Goal: Information Seeking & Learning: Find specific fact

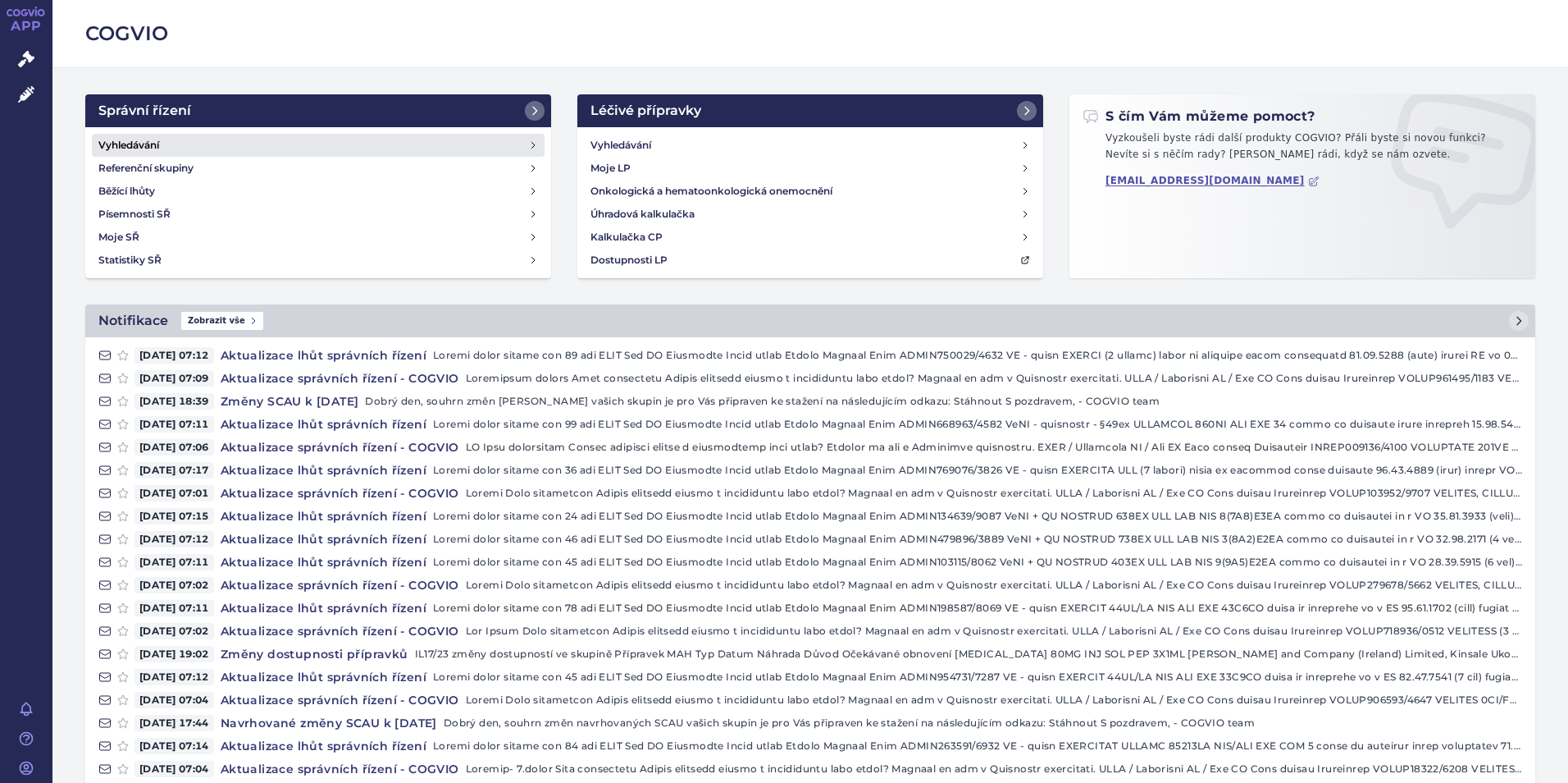
click at [236, 150] on link "Vyhledávání" at bounding box center [318, 145] width 452 height 23
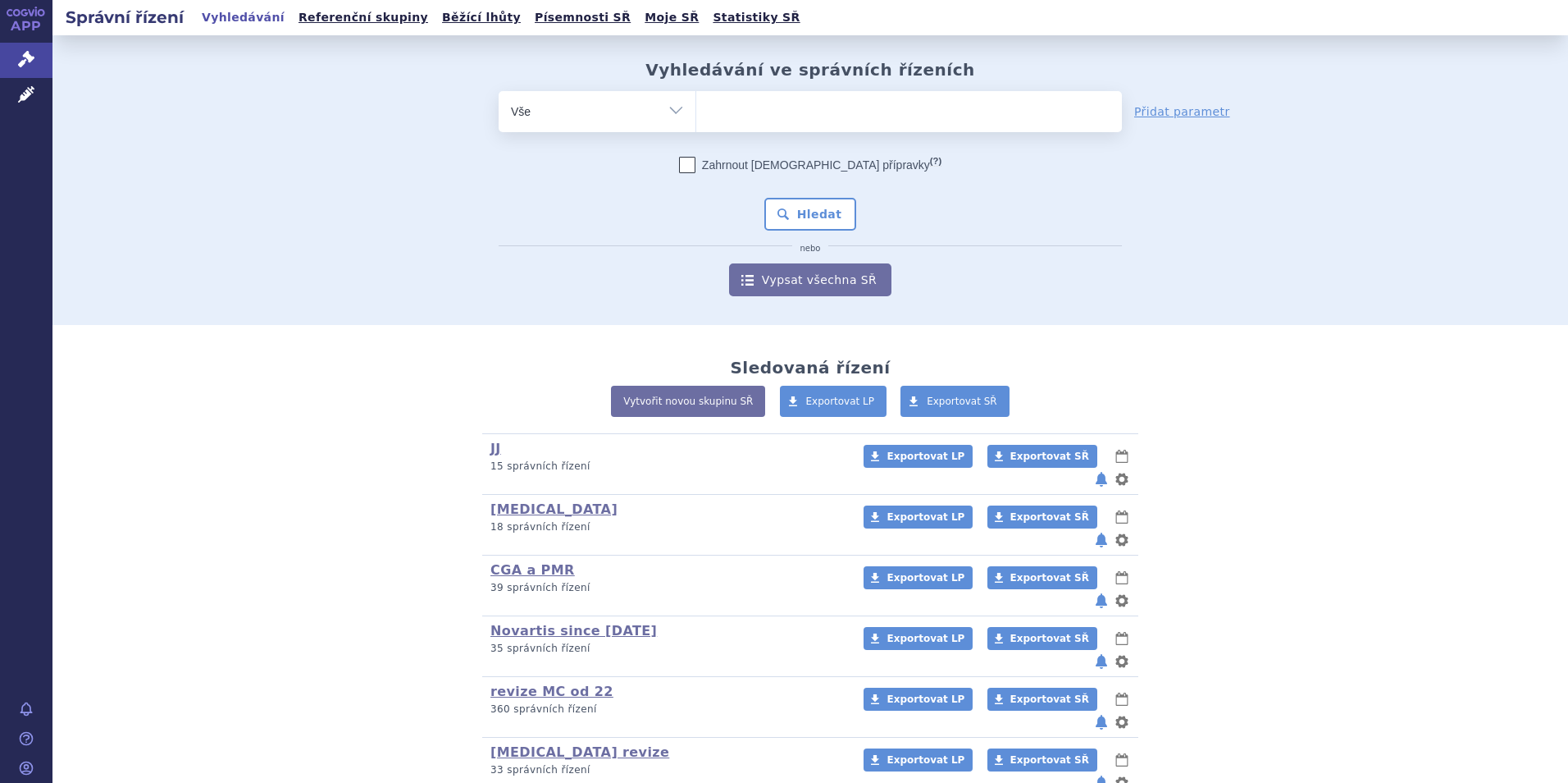
click at [889, 117] on ul at bounding box center [909, 108] width 426 height 34
click at [696, 117] on select at bounding box center [696, 110] width 1 height 41
type input "ke"
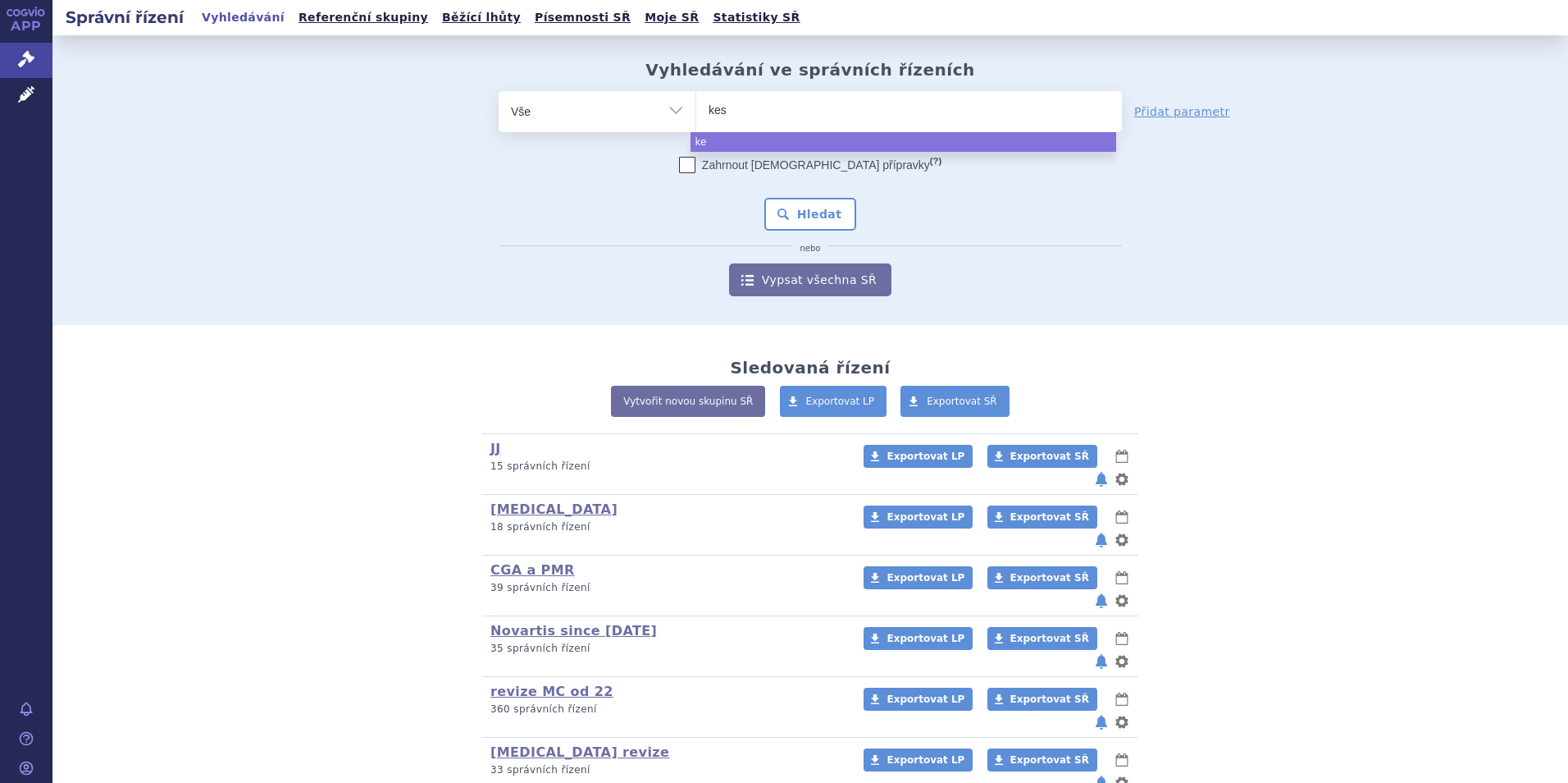
type input "kesi"
type input "kesimpt"
type input "kesimpta"
select select "kesimpta"
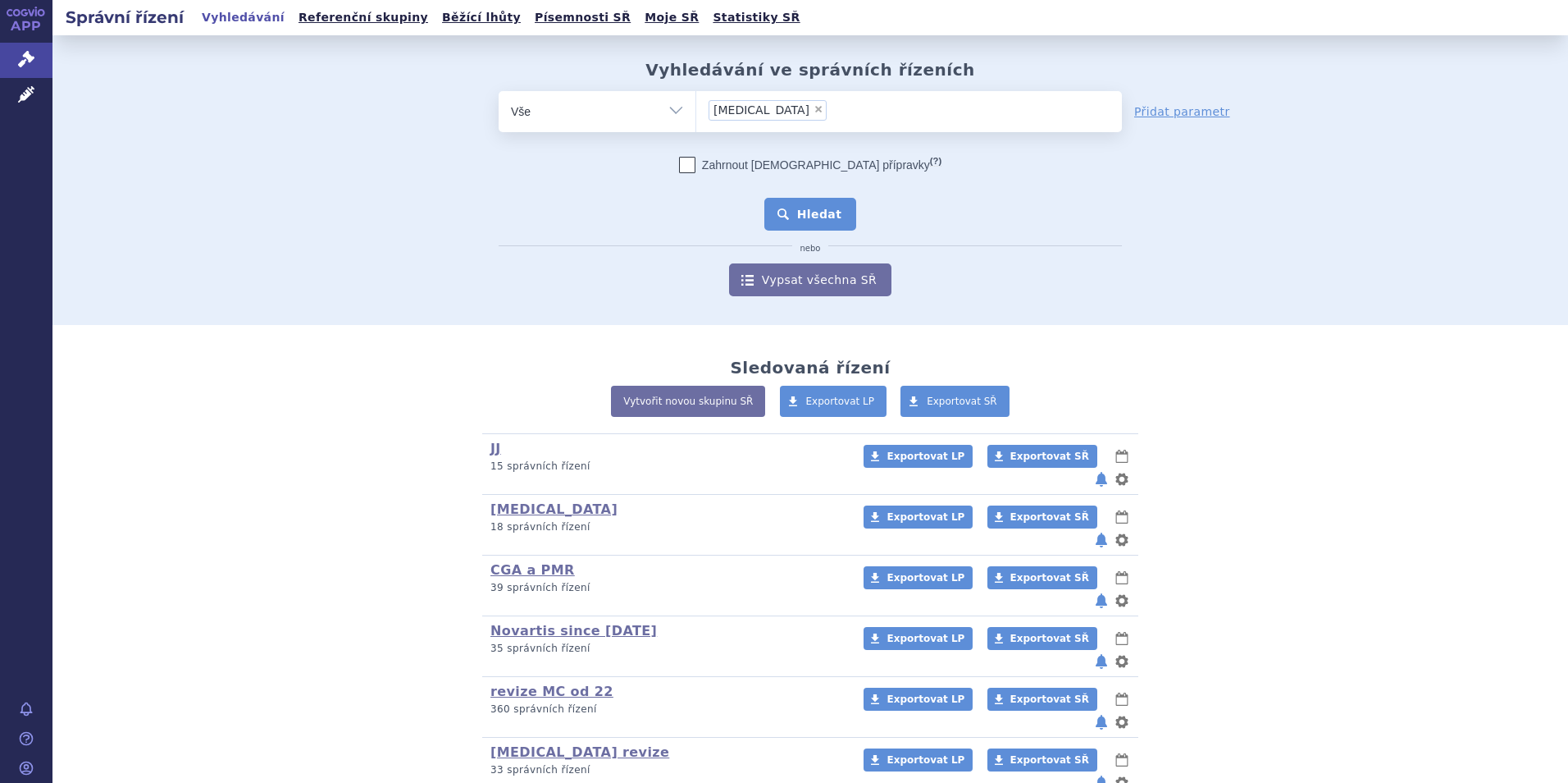
click at [786, 224] on button "Hledat" at bounding box center [811, 214] width 93 height 33
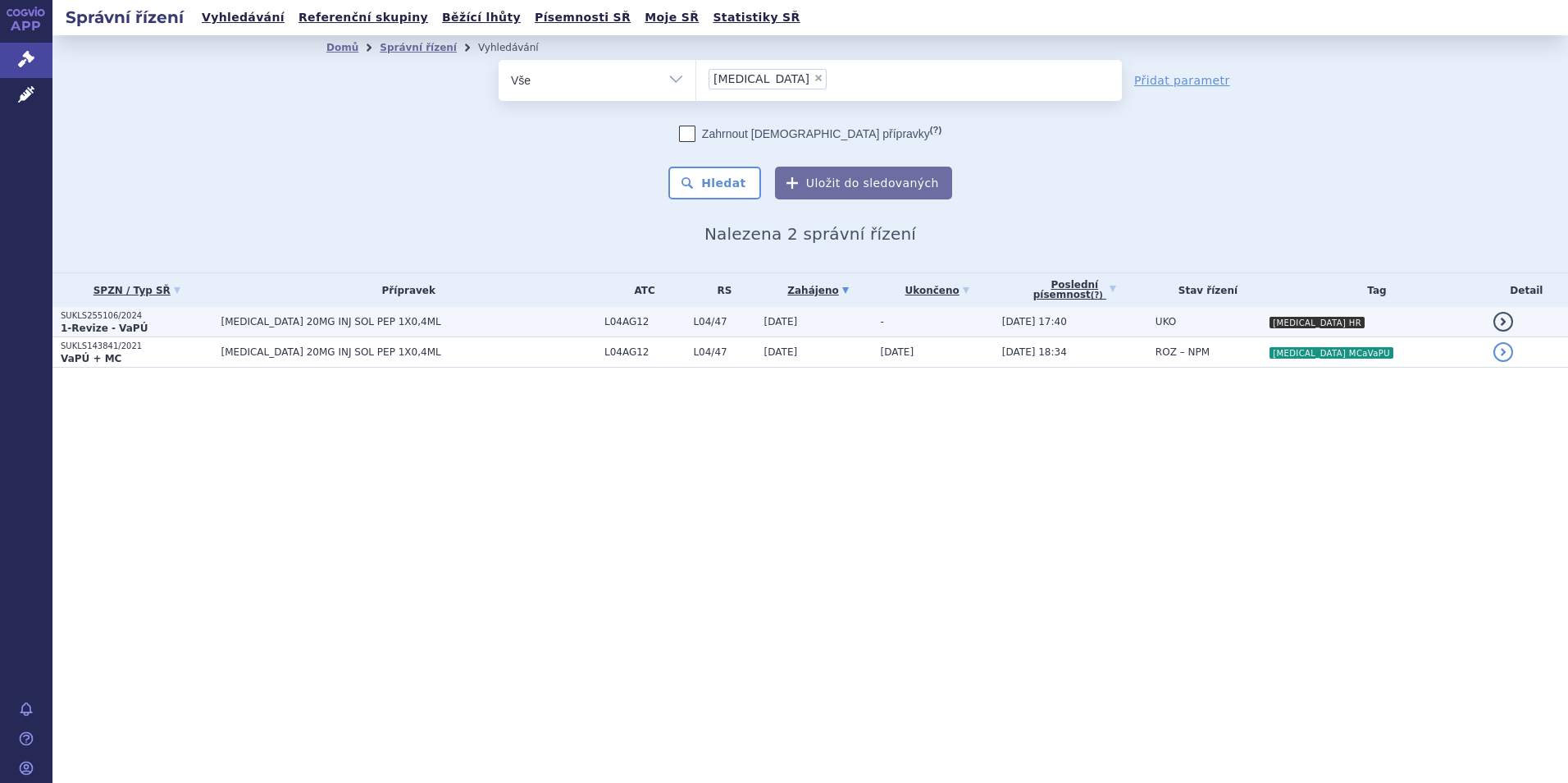
click at [431, 322] on span "KESIMPTA 20MG INJ SOL PEP 1X0,4ML" at bounding box center [409, 322] width 375 height 11
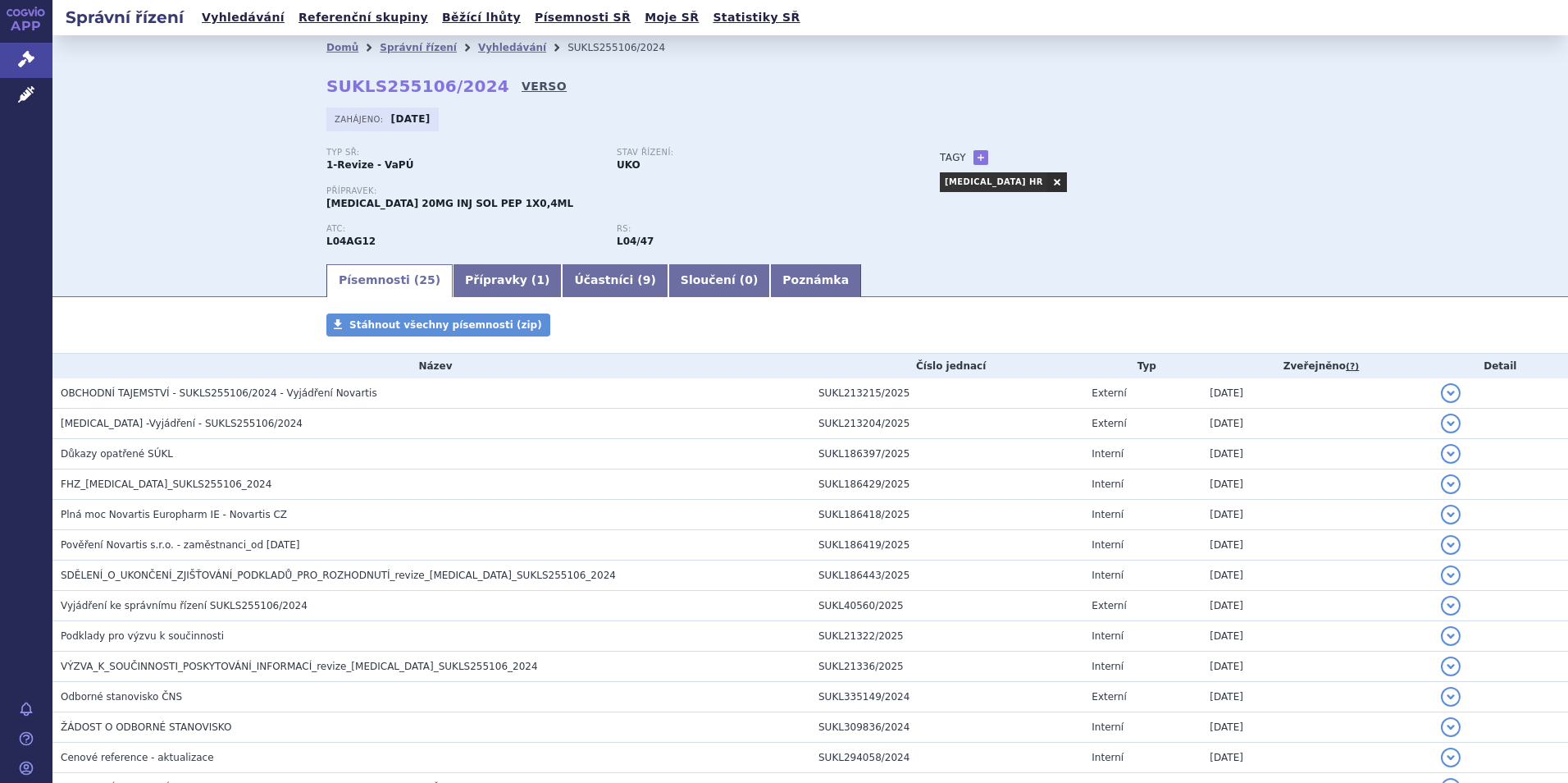
click at [521, 89] on link "VERSO" at bounding box center [544, 85] width 45 height 16
click at [395, 83] on strong "SUKLS255106/2024" at bounding box center [417, 86] width 183 height 20
click at [391, 81] on strong "SUKLS255106/2024" at bounding box center [417, 86] width 183 height 20
click at [471, 95] on strong "SUKLS255106/2024" at bounding box center [417, 86] width 183 height 20
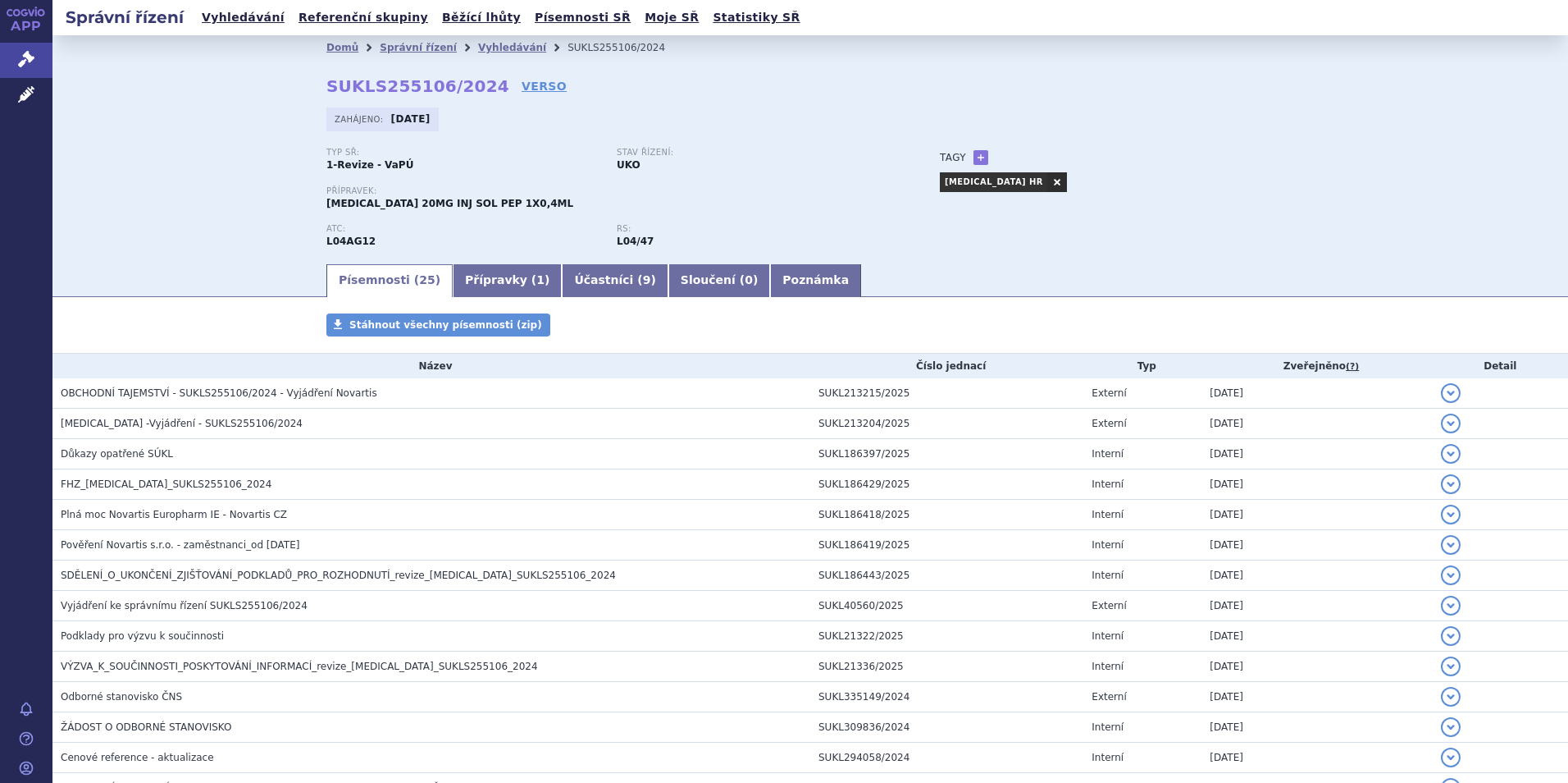
click at [407, 83] on strong "SUKLS255106/2024" at bounding box center [417, 86] width 183 height 20
copy h2 "SUKLS255106/2024"
click at [478, 47] on link "Vyhledávání" at bounding box center [512, 47] width 68 height 11
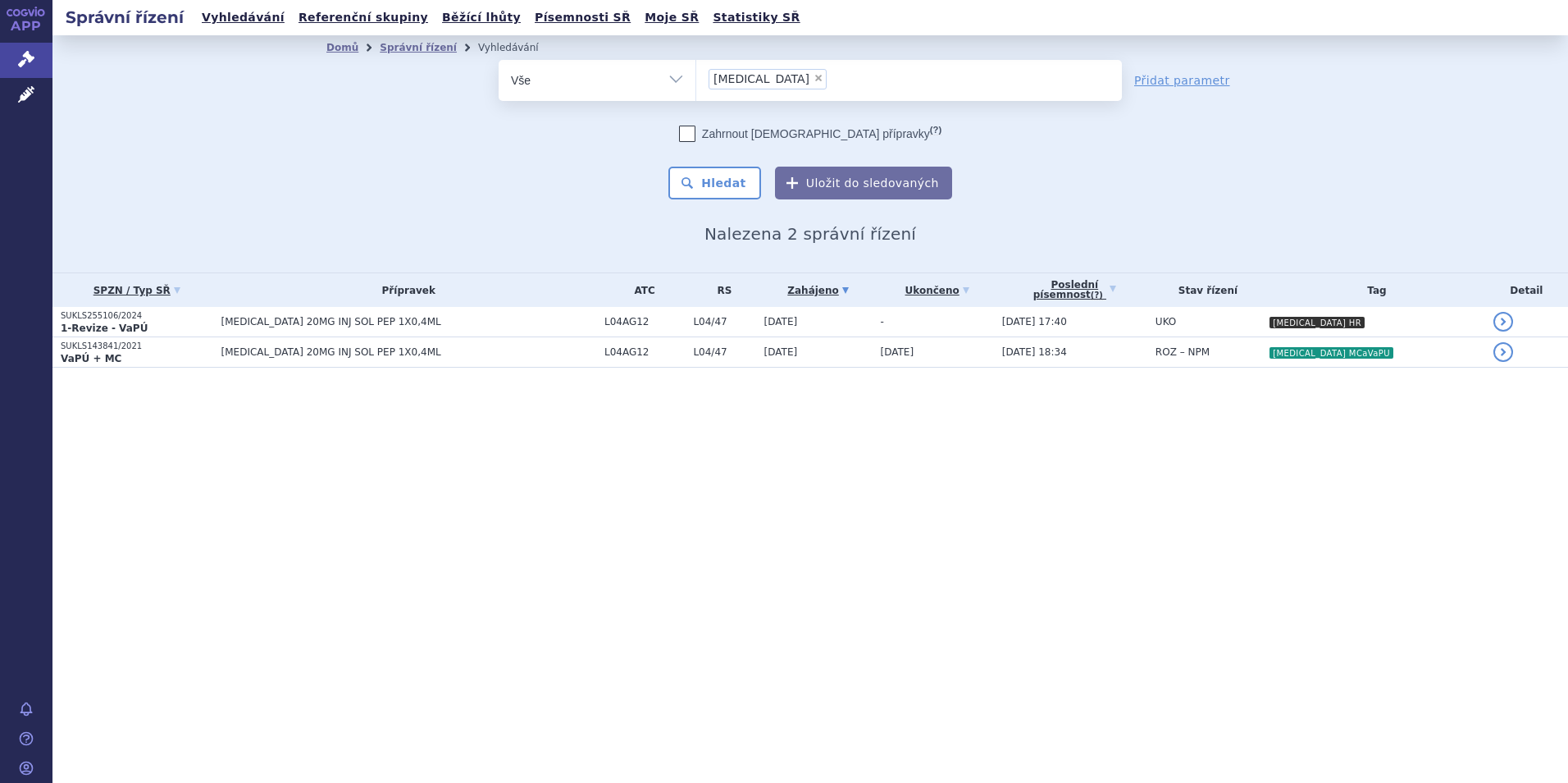
click at [814, 77] on span "×" at bounding box center [819, 78] width 9 height 9
click at [696, 77] on select "kesimpta" at bounding box center [696, 79] width 1 height 41
select select
type input "cose"
type input "cosent"
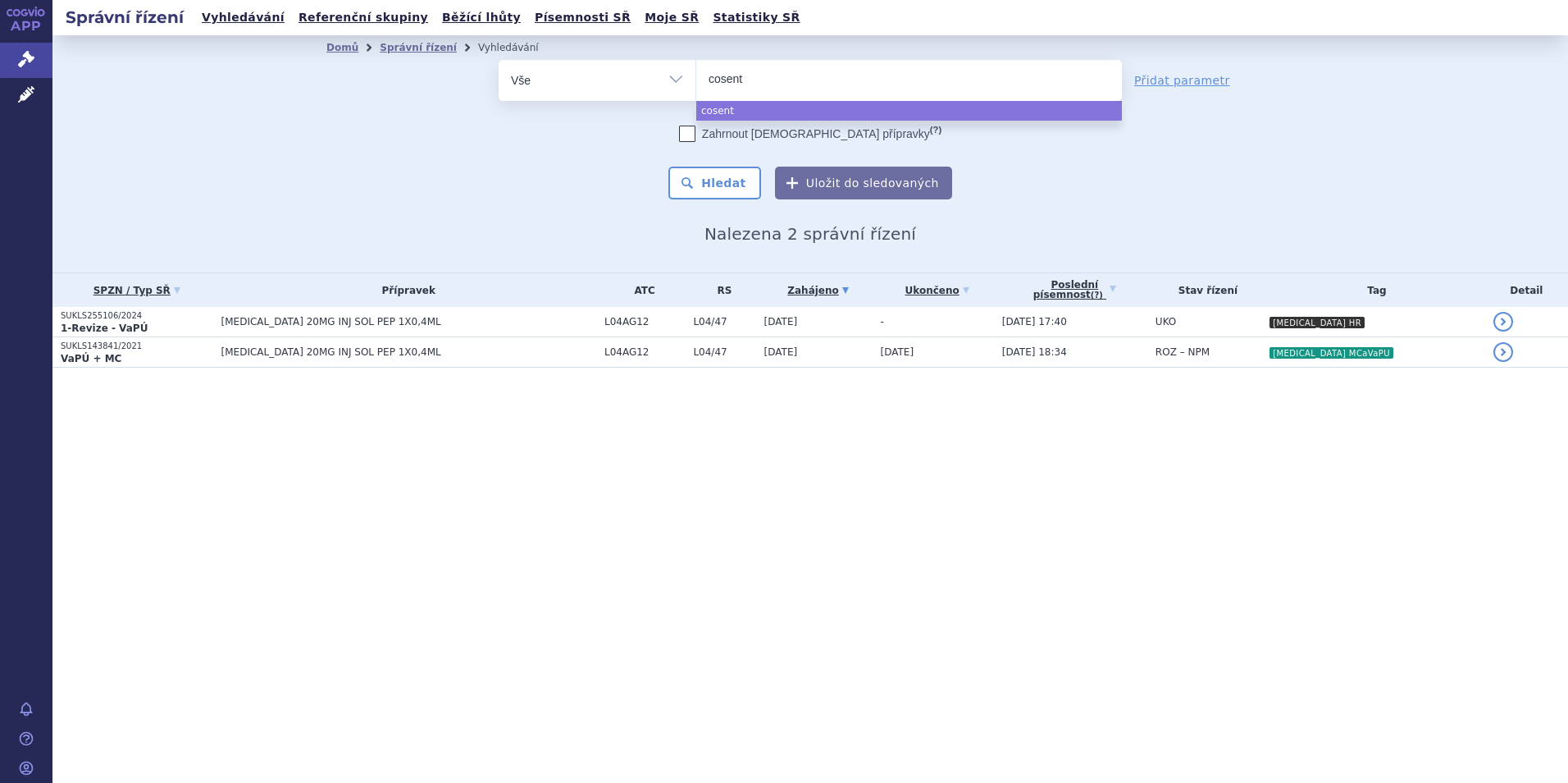
type input "cosenty"
type input "cosentyx"
select select "cosentyx"
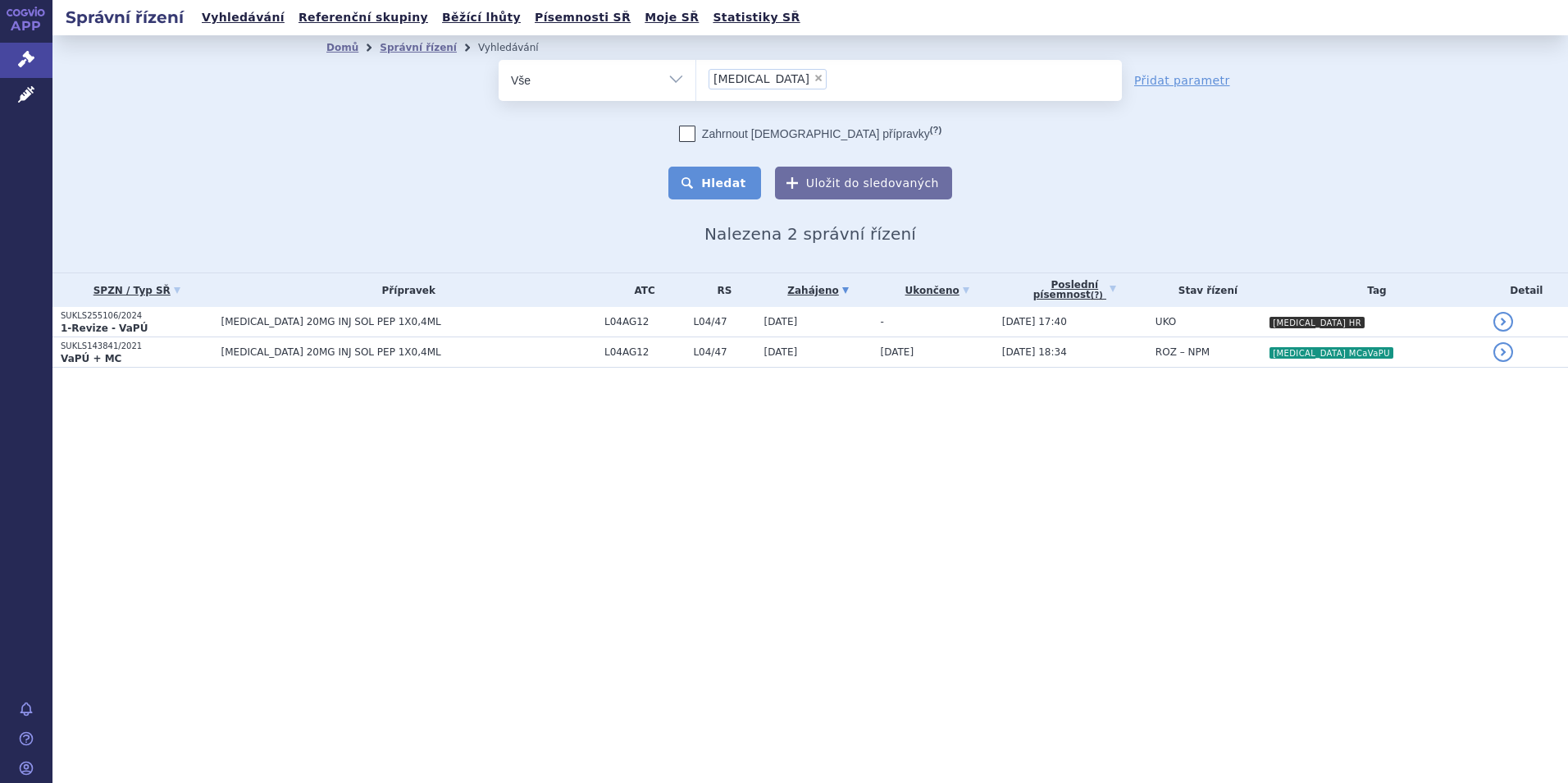
click at [719, 187] on button "Hledat" at bounding box center [714, 183] width 93 height 33
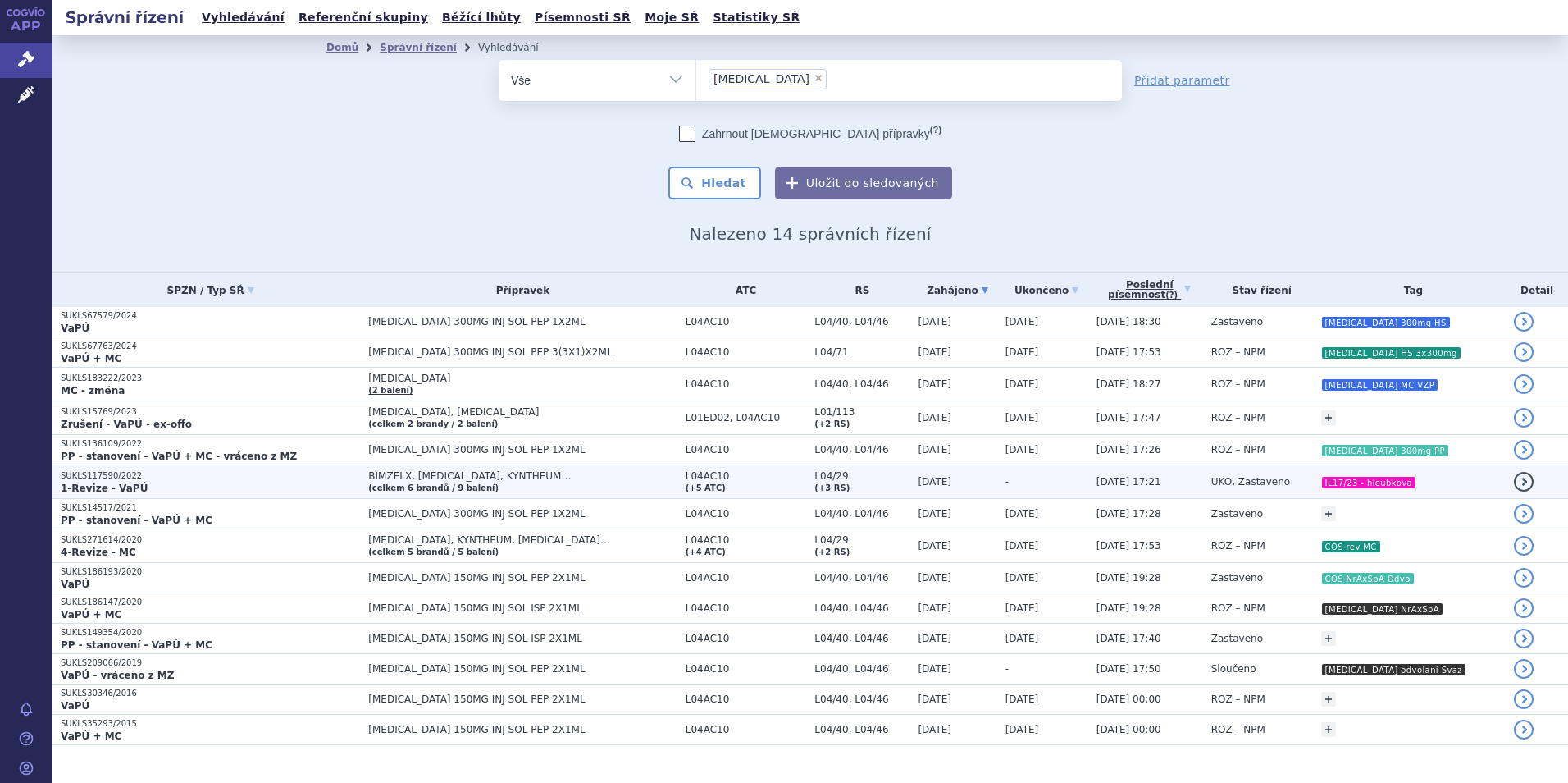
click at [489, 495] on td "BIMZELX, COSENTYX, KYNTHEUM… (celkem 6 brandů / 9 balení)" at bounding box center [518, 482] width 317 height 34
